Goal: Task Accomplishment & Management: Use online tool/utility

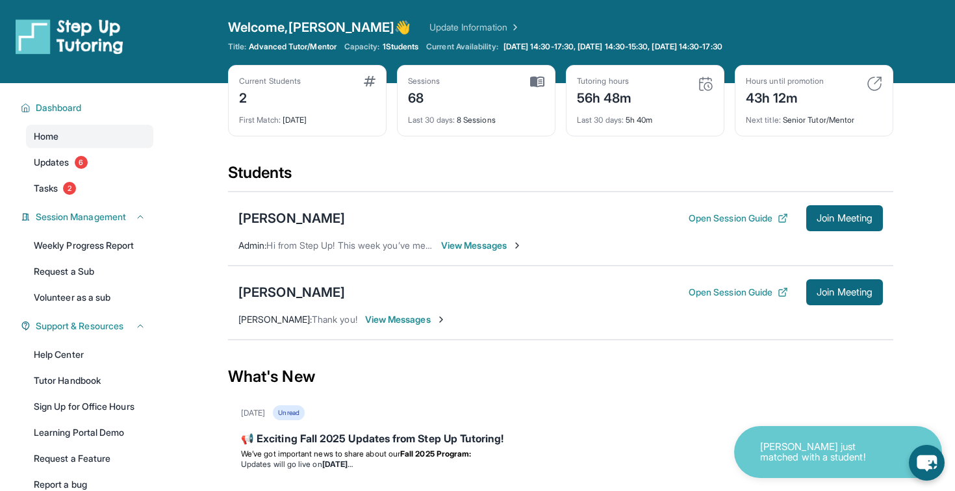
scroll to position [142, 0]
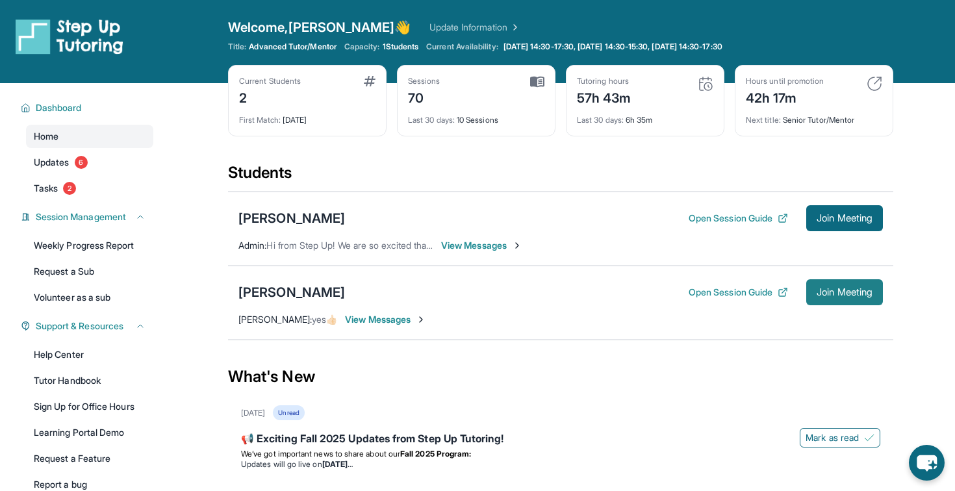
click at [859, 294] on span "Join Meeting" at bounding box center [845, 293] width 56 height 8
